Goal: Transaction & Acquisition: Purchase product/service

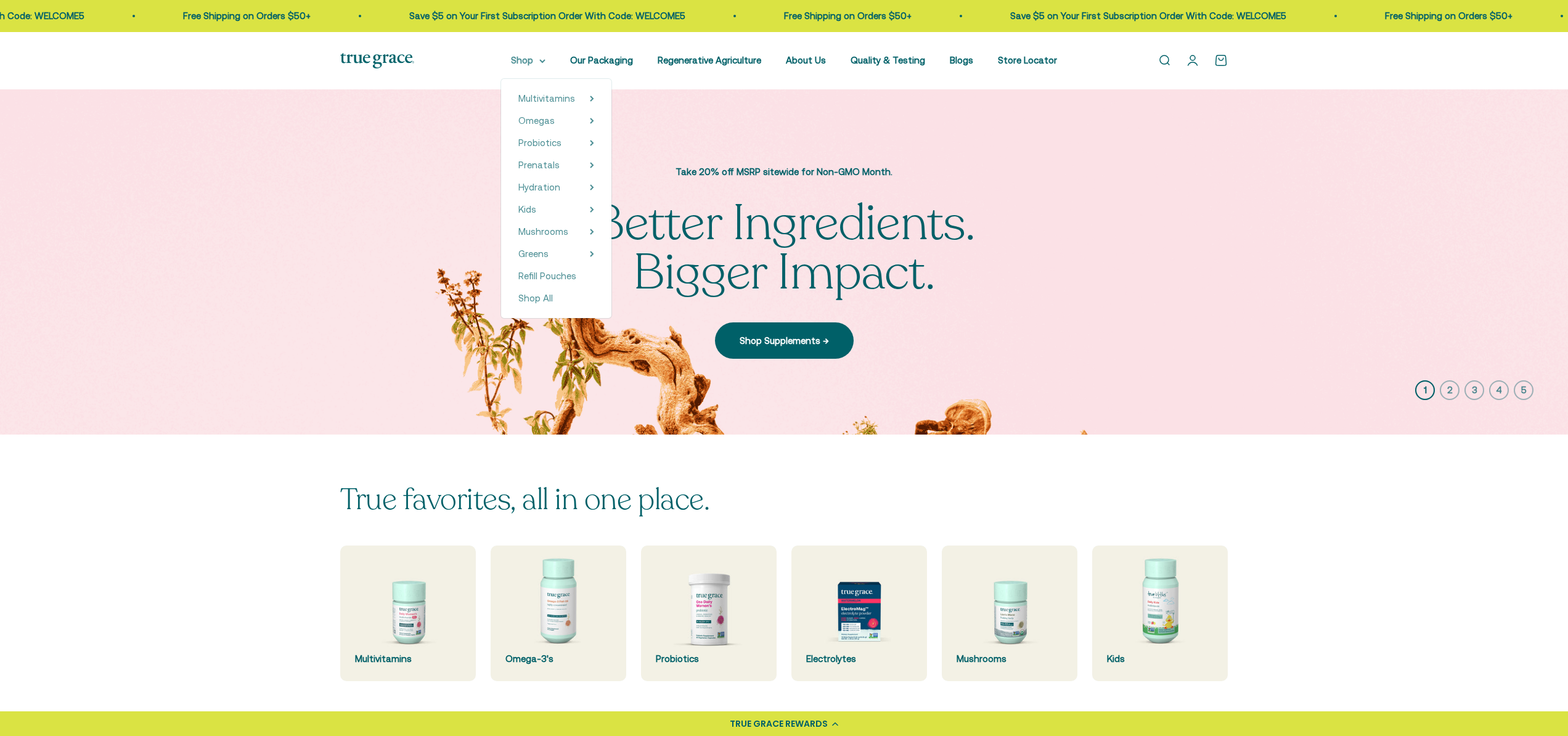
click at [537, 64] on summary "Shop" at bounding box center [528, 61] width 34 height 15
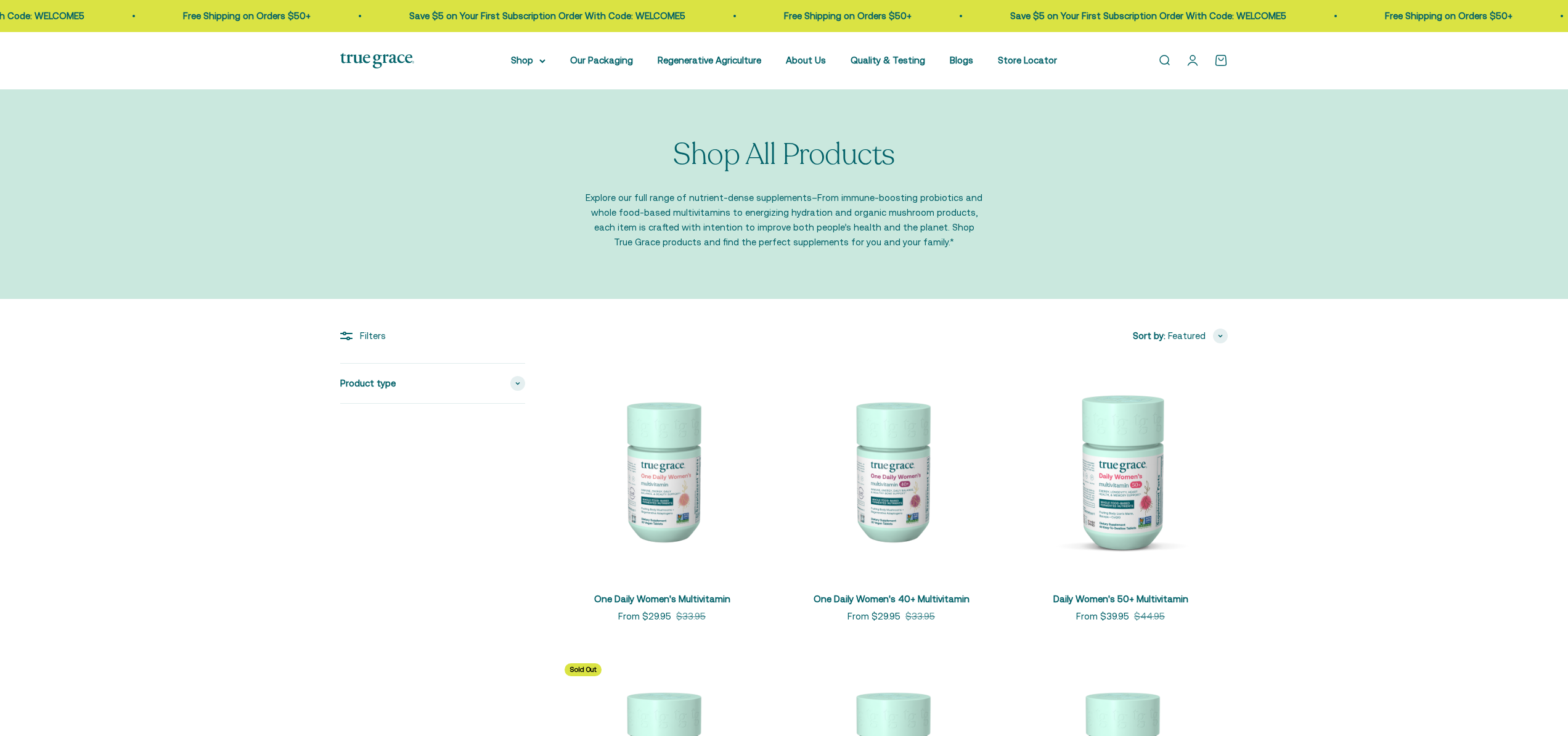
click at [532, 61] on summary "Shop" at bounding box center [528, 61] width 34 height 15
